Goal: Find specific page/section: Find specific page/section

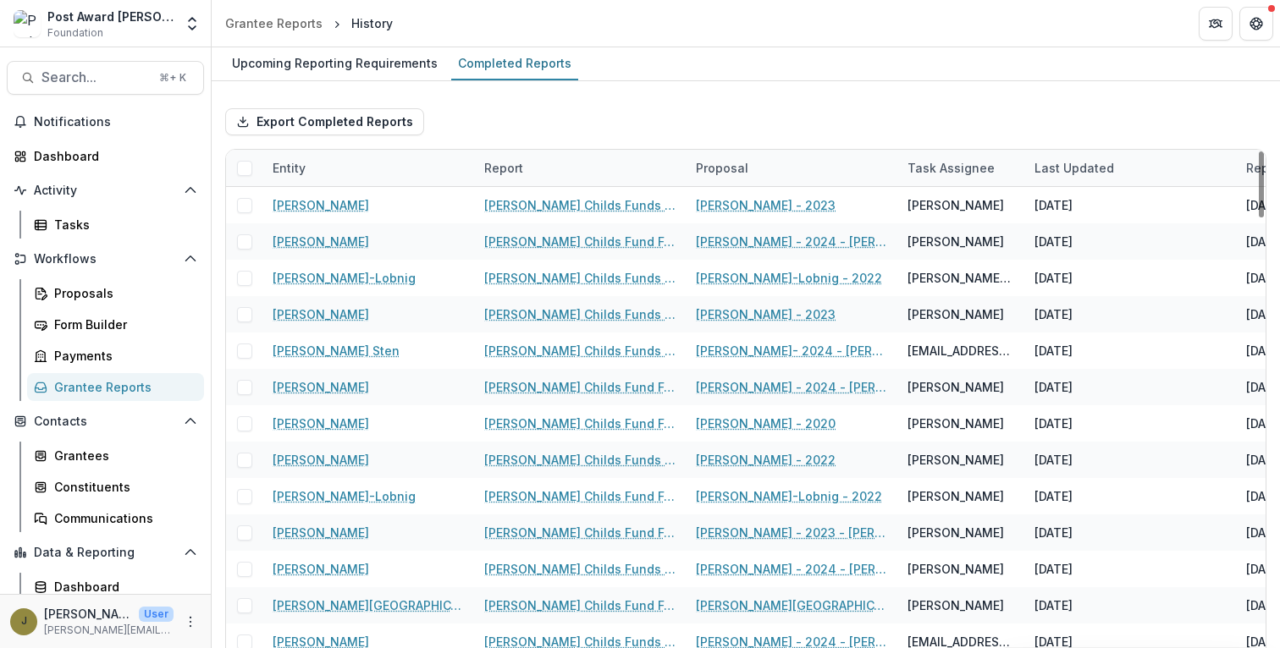
scroll to position [38, 0]
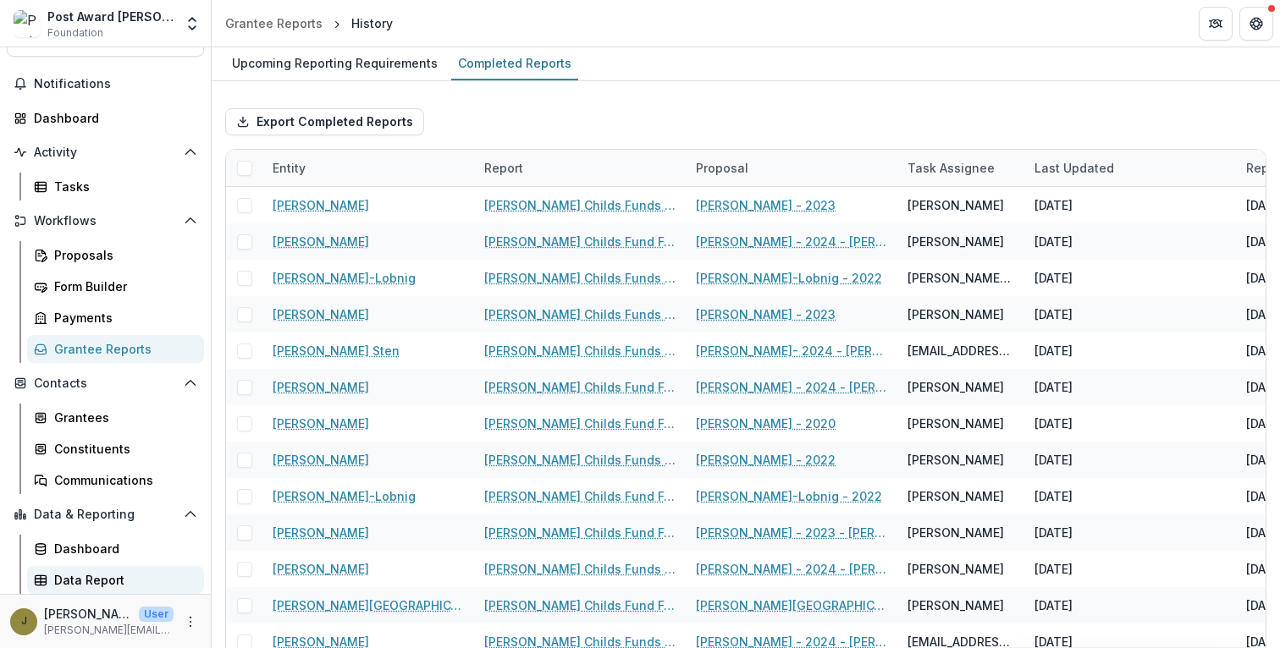
click at [85, 580] on div "Data Report" at bounding box center [122, 580] width 136 height 18
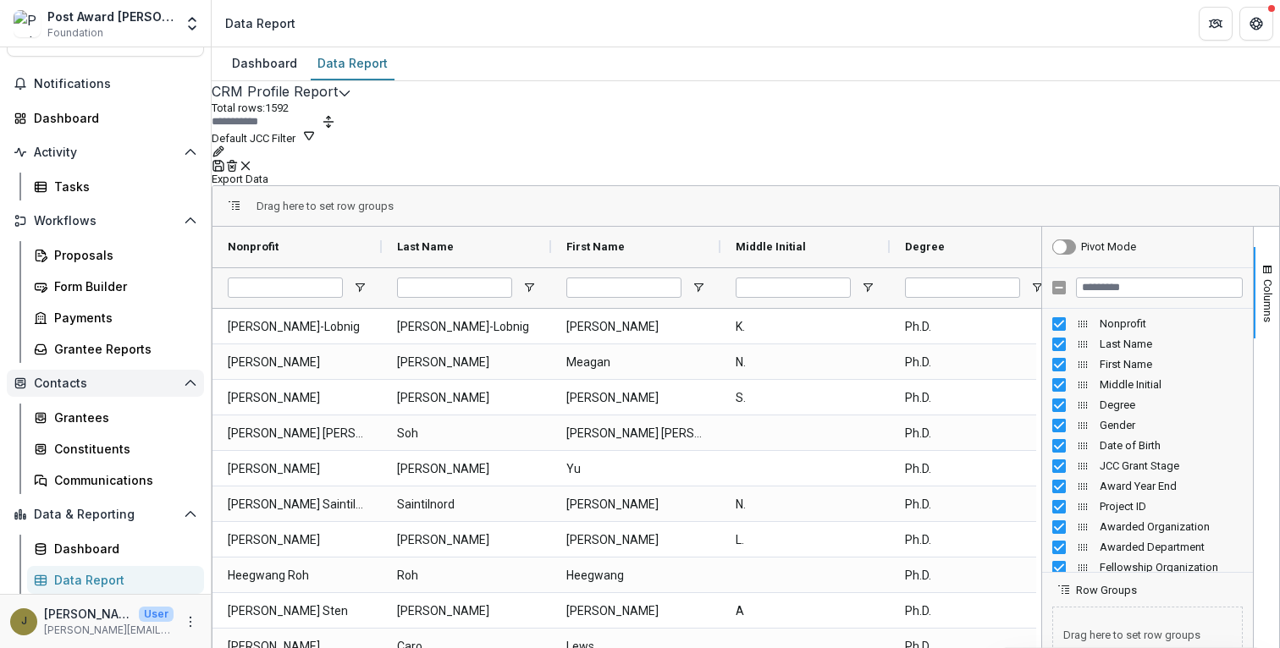
click at [97, 396] on button "Contacts" at bounding box center [105, 383] width 197 height 27
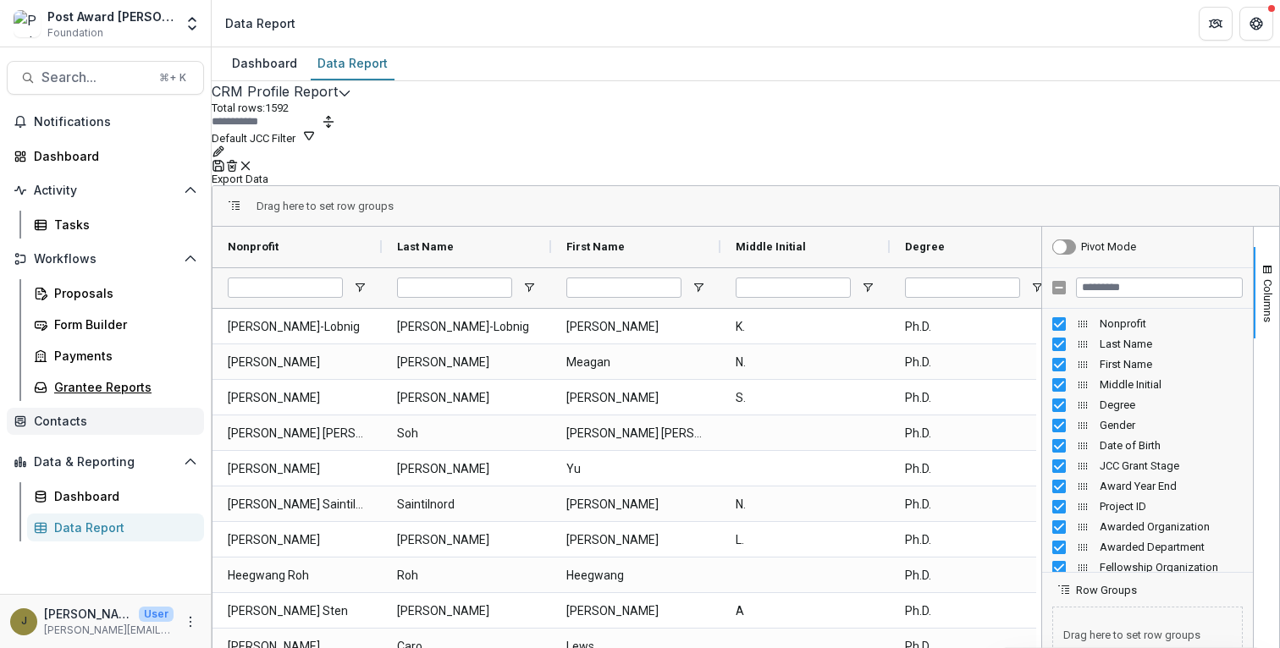
click at [97, 396] on link "Grantee Reports" at bounding box center [115, 387] width 177 height 28
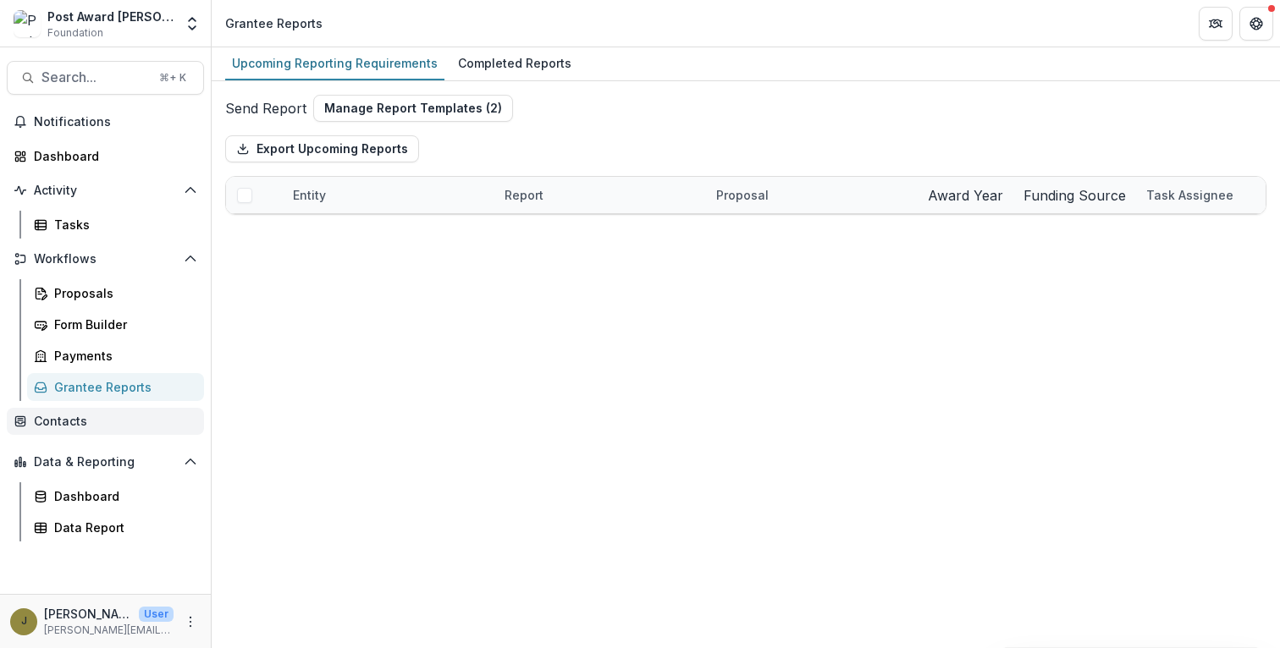
click at [69, 422] on span "Contacts" at bounding box center [112, 422] width 157 height 14
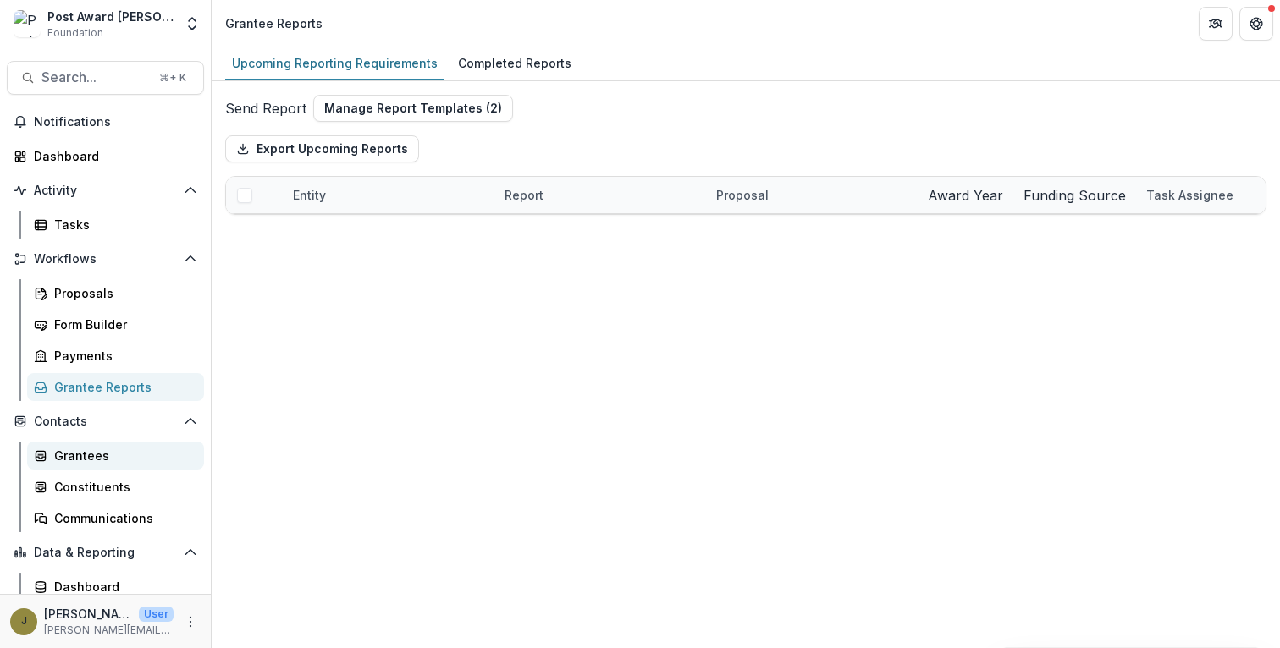
scroll to position [18, 0]
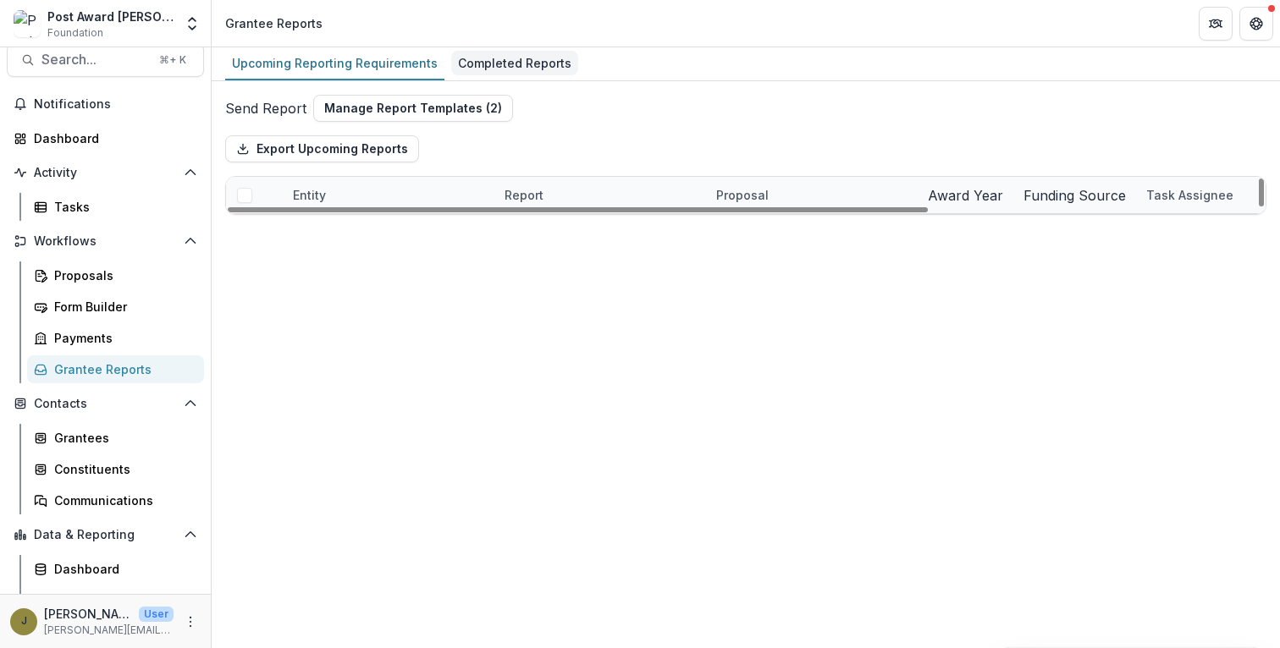
click at [501, 52] on div "Completed Reports" at bounding box center [514, 63] width 127 height 25
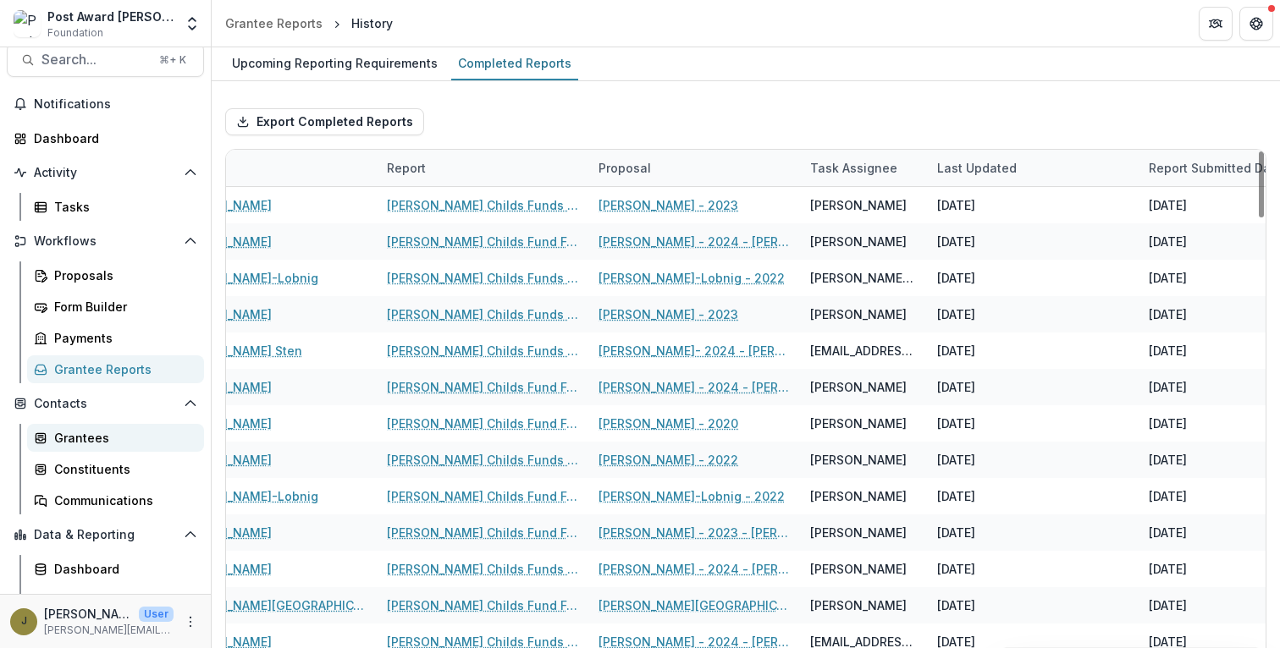
scroll to position [0, 101]
click at [102, 443] on div "Grantees" at bounding box center [122, 438] width 136 height 18
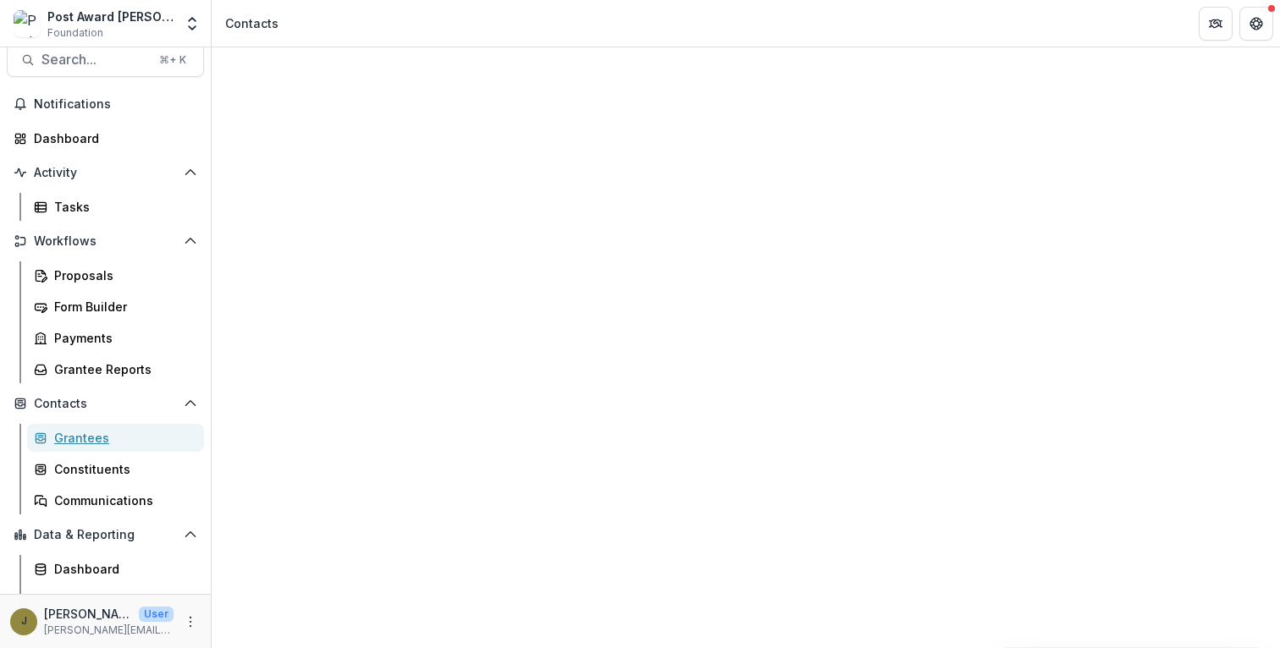
scroll to position [0, 906]
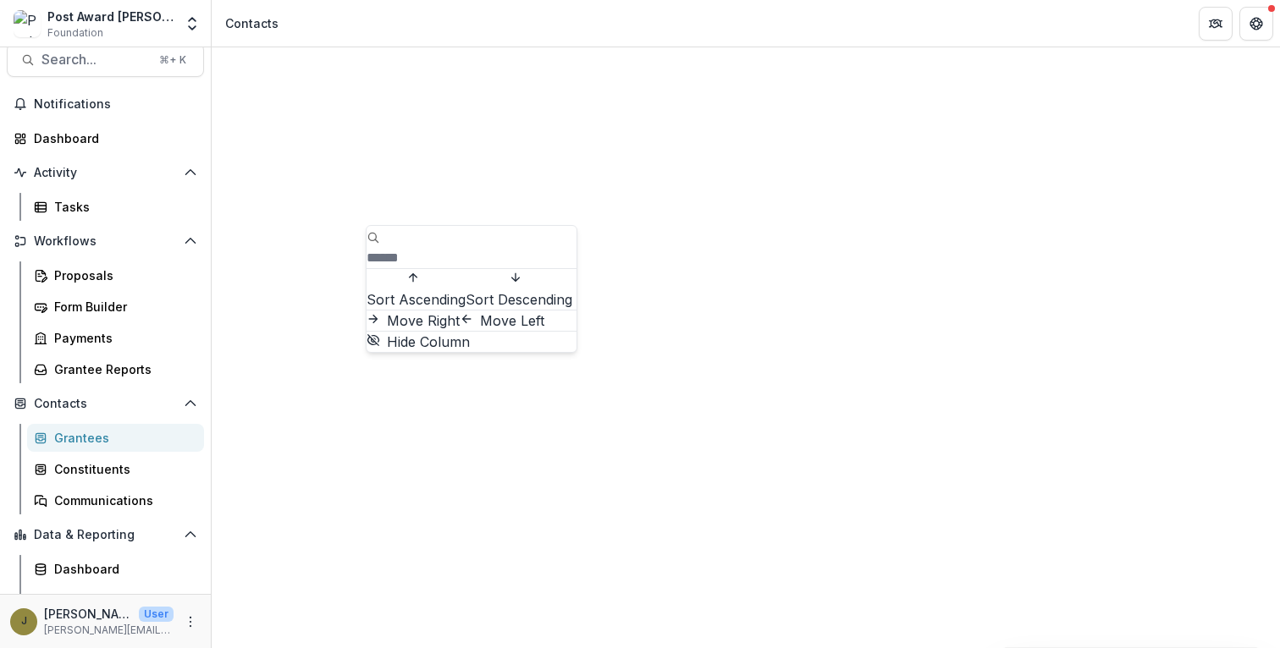
click at [466, 308] on span "Sort Descending" at bounding box center [519, 299] width 107 height 17
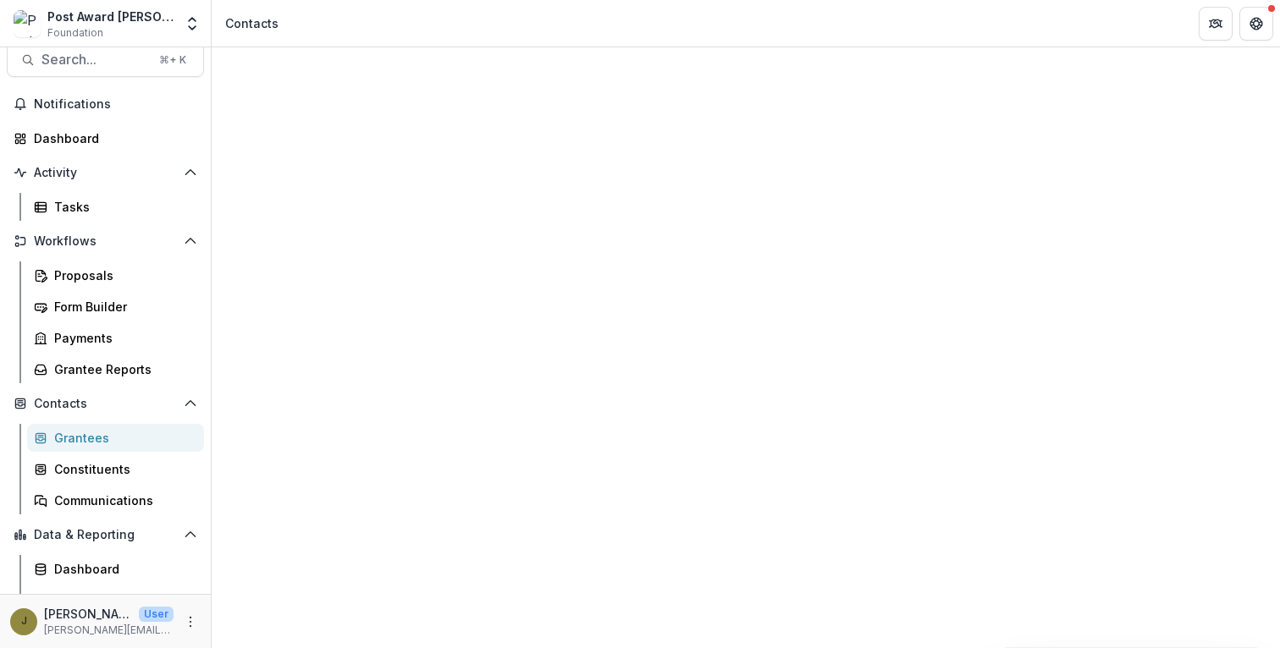
click at [607, 75] on div "Contacts" at bounding box center [746, 591] width 1068 height 1089
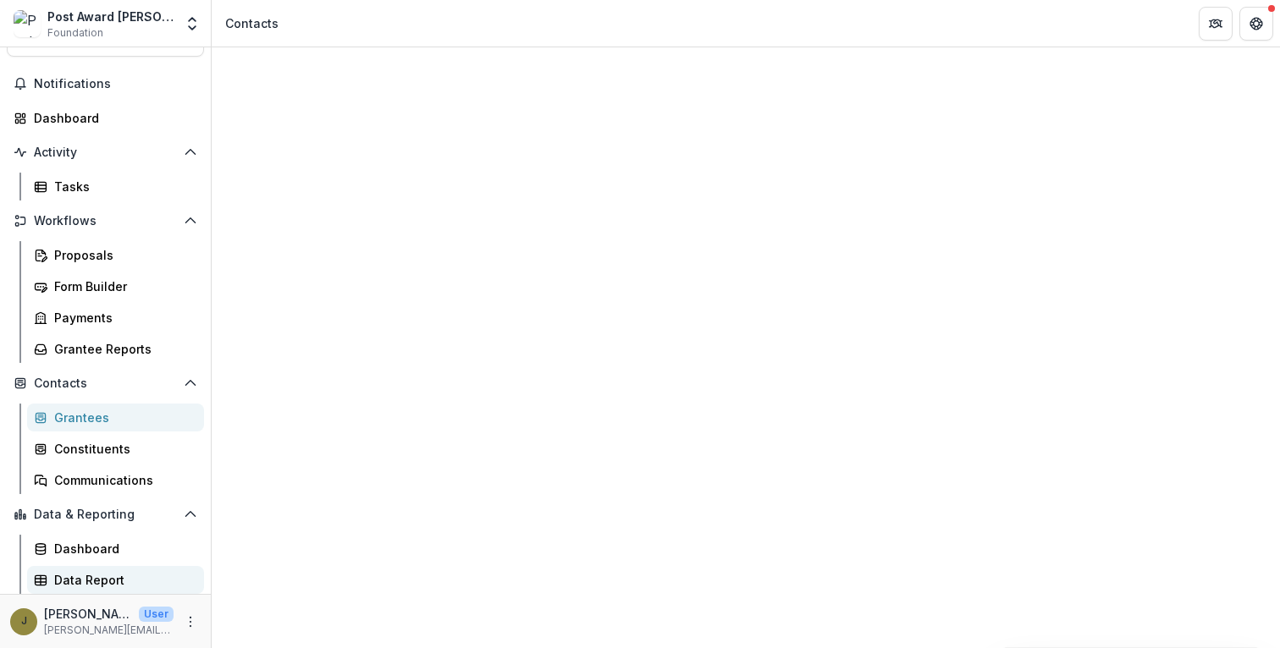
click at [69, 581] on div "Data Report" at bounding box center [122, 580] width 136 height 18
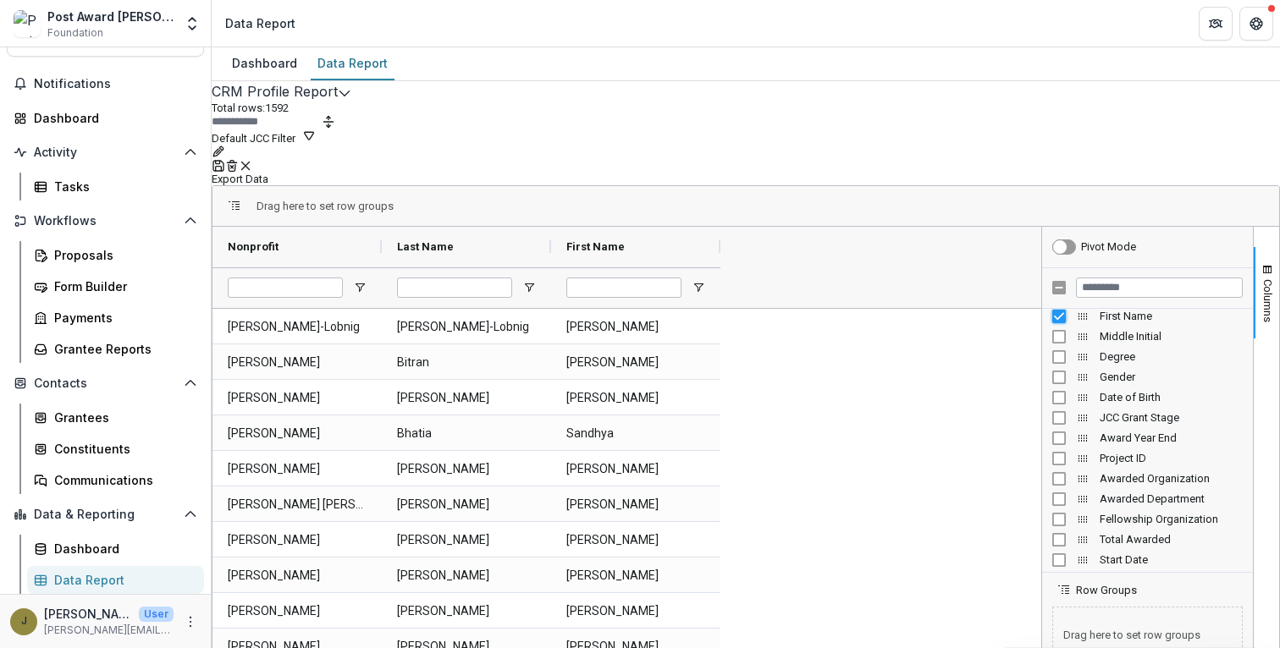
scroll to position [50, 0]
click at [1092, 278] on input "Filter Columns Input" at bounding box center [1159, 288] width 167 height 20
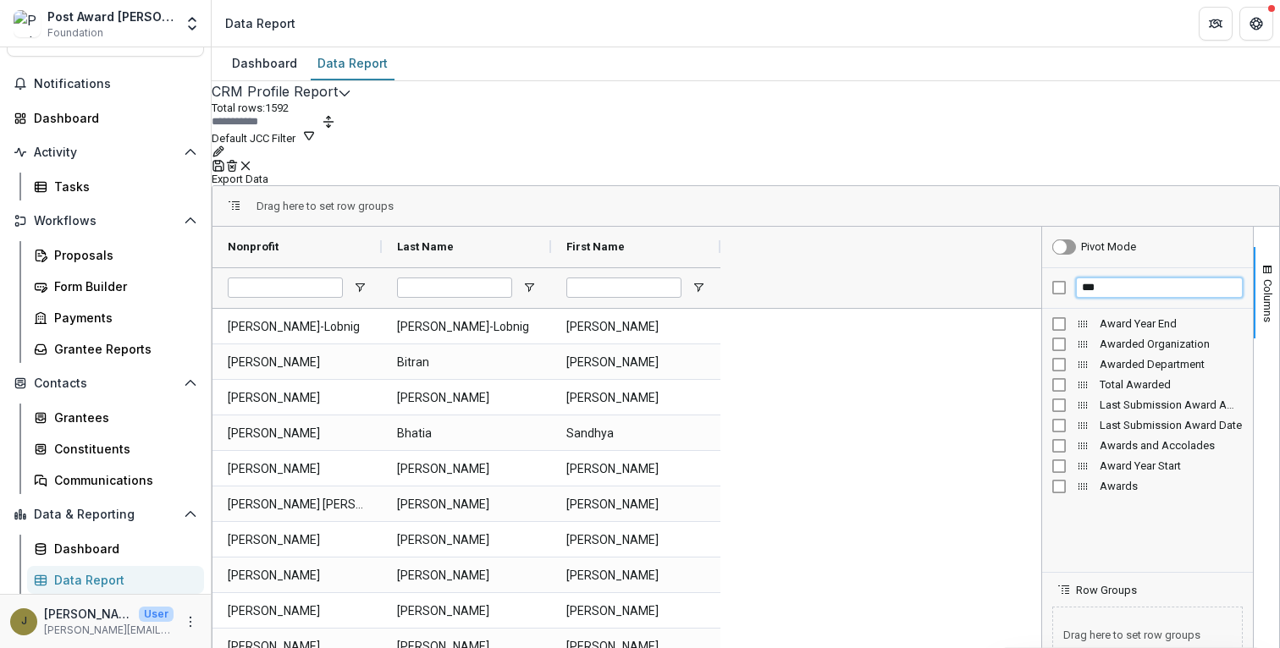
scroll to position [0, 0]
type input "***"
click at [874, 281] on span "Open Filter Menu" at bounding box center [868, 288] width 14 height 14
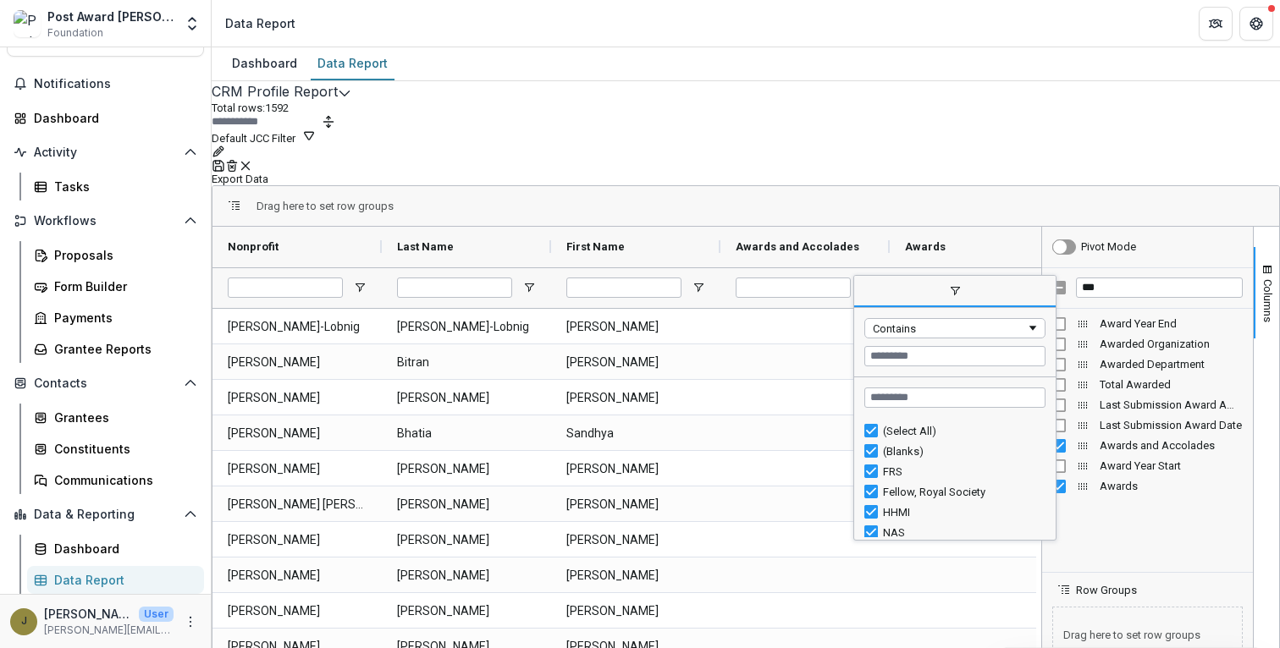
click at [962, 277] on span "filter" at bounding box center [954, 292] width 201 height 30
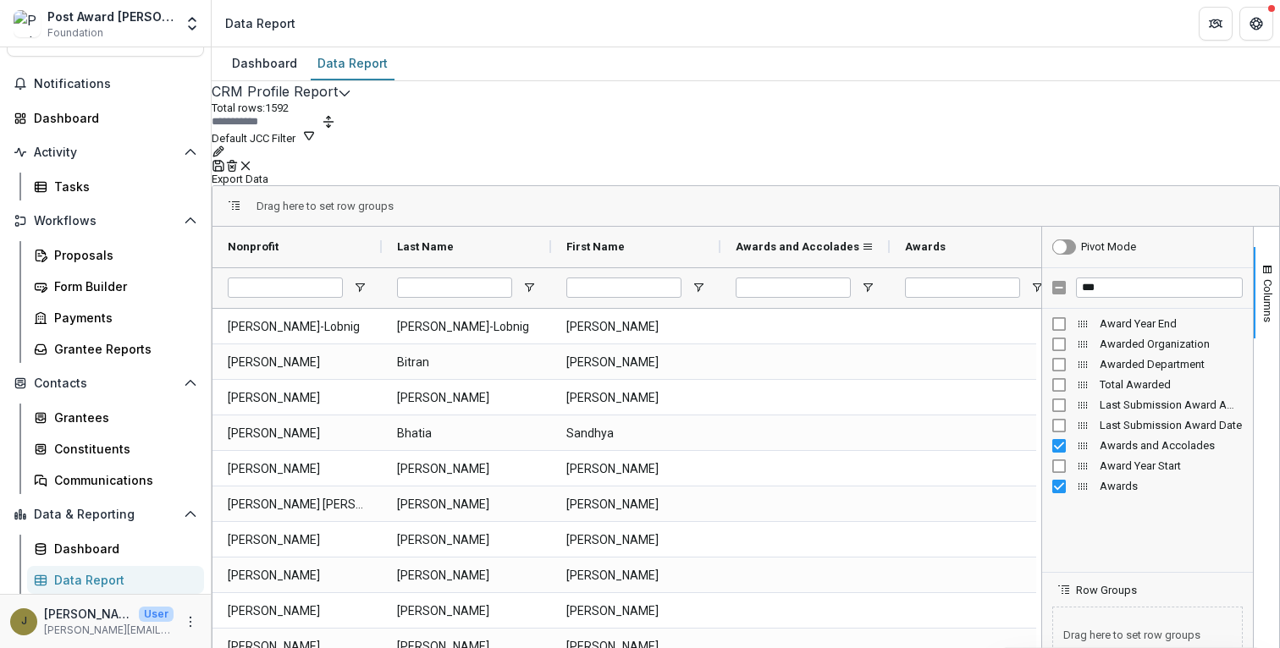
click at [861, 238] on div "Awards and Accolades" at bounding box center [798, 247] width 125 height 32
click at [861, 240] on span at bounding box center [854, 247] width 14 height 14
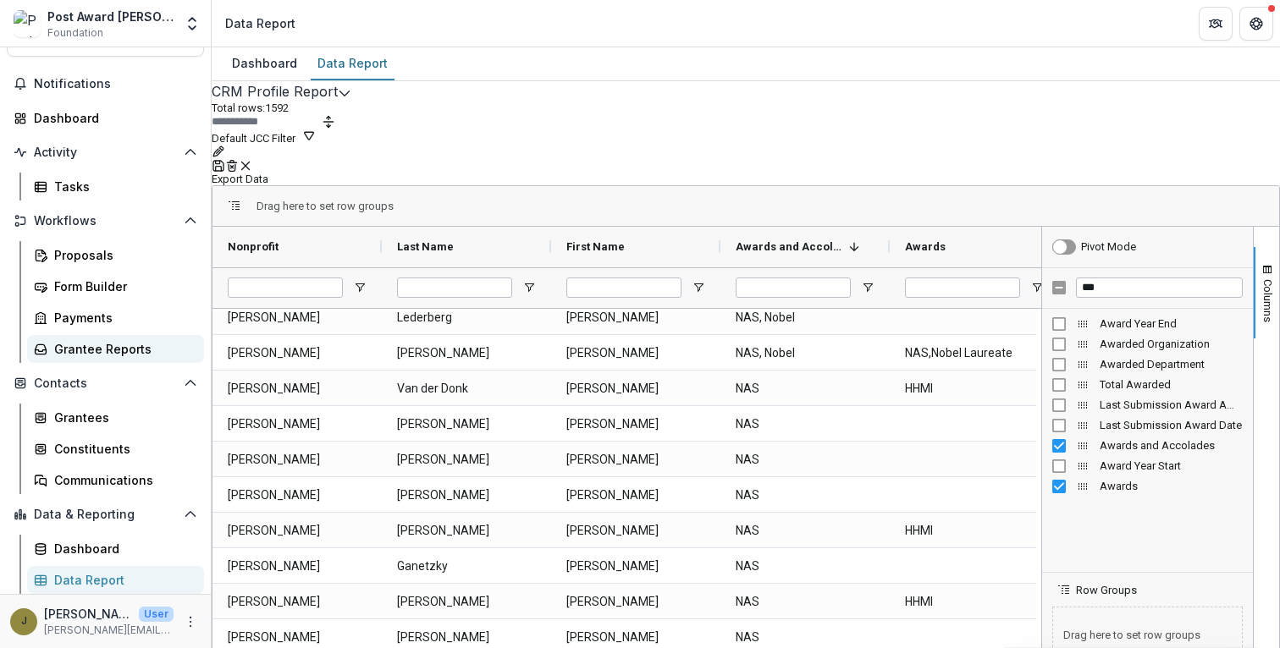
click at [106, 351] on div "Grantee Reports" at bounding box center [122, 349] width 136 height 18
